Goal: Task Accomplishment & Management: Manage account settings

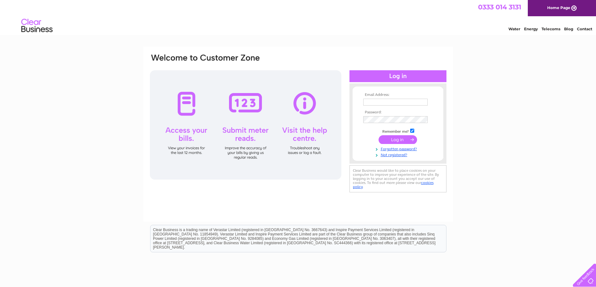
click at [381, 102] on input "text" at bounding box center [395, 102] width 64 height 7
type input "[EMAIL_ADDRESS][DOMAIN_NAME]"
click at [392, 138] on input "submit" at bounding box center [397, 140] width 38 height 9
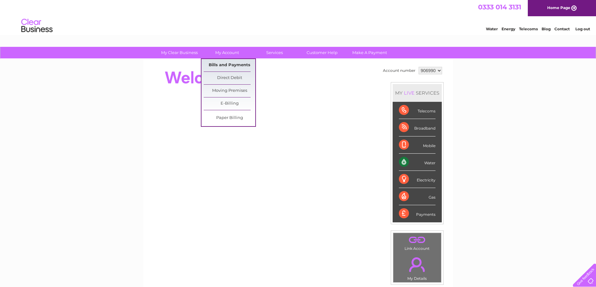
click at [224, 66] on link "Bills and Payments" at bounding box center [230, 65] width 52 height 13
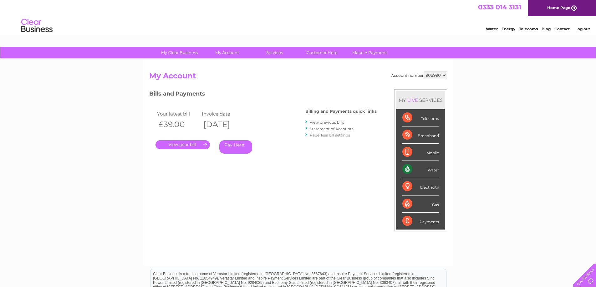
click at [182, 144] on link "." at bounding box center [182, 144] width 54 height 9
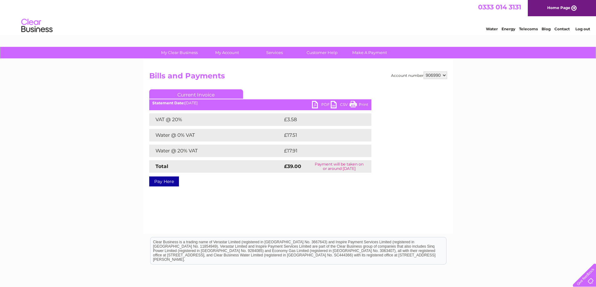
click at [316, 104] on link "PDF" at bounding box center [321, 105] width 19 height 9
click at [443, 75] on select "906990 932762" at bounding box center [434, 76] width 23 height 8
select select "932762"
click at [423, 72] on select "906990 932762" at bounding box center [434, 76] width 23 height 8
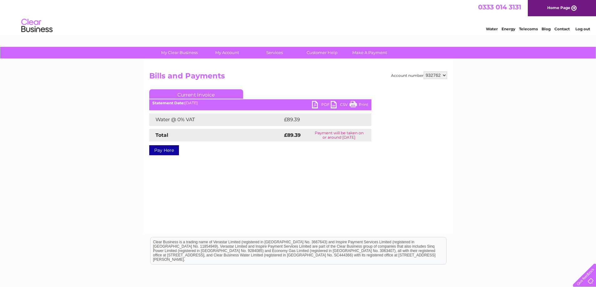
click at [322, 103] on link "PDF" at bounding box center [321, 105] width 19 height 9
click at [581, 28] on link "Log out" at bounding box center [582, 29] width 15 height 5
